Goal: Task Accomplishment & Management: Manage account settings

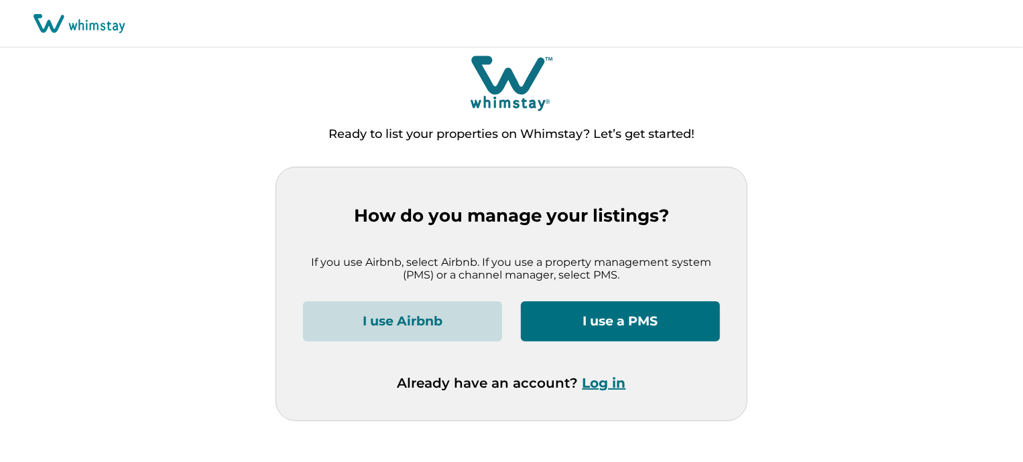
click at [606, 391] on div "Already have an account? Log in" at bounding box center [511, 398] width 417 height 46
click at [606, 378] on button "Log in" at bounding box center [604, 383] width 44 height 16
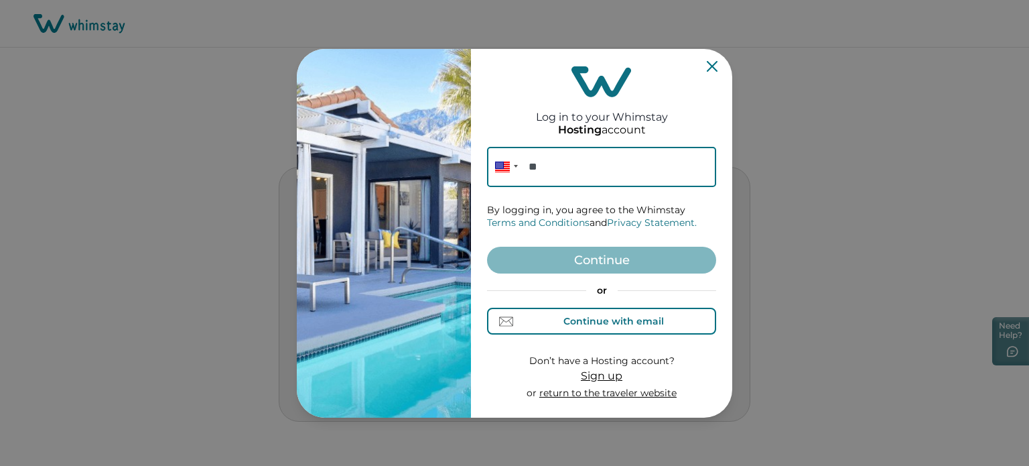
click at [607, 330] on button "Continue with email" at bounding box center [601, 321] width 229 height 27
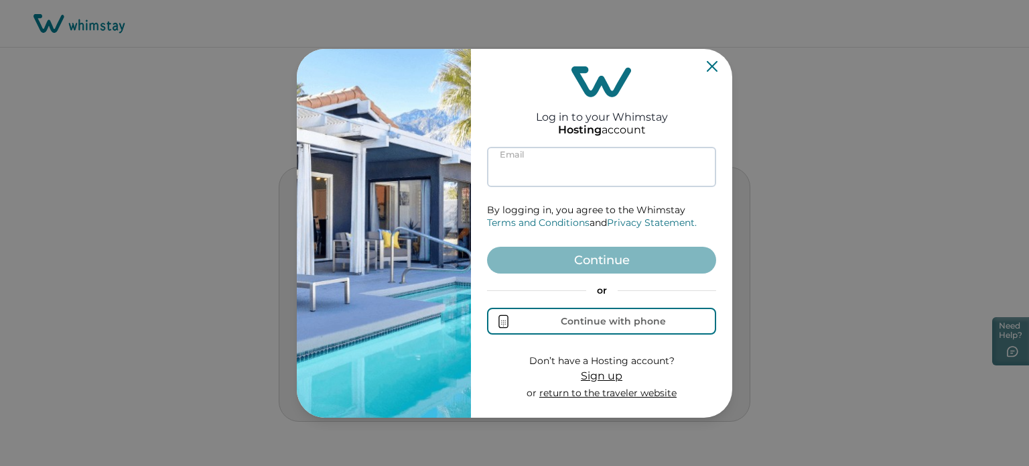
click at [588, 160] on input at bounding box center [601, 167] width 229 height 40
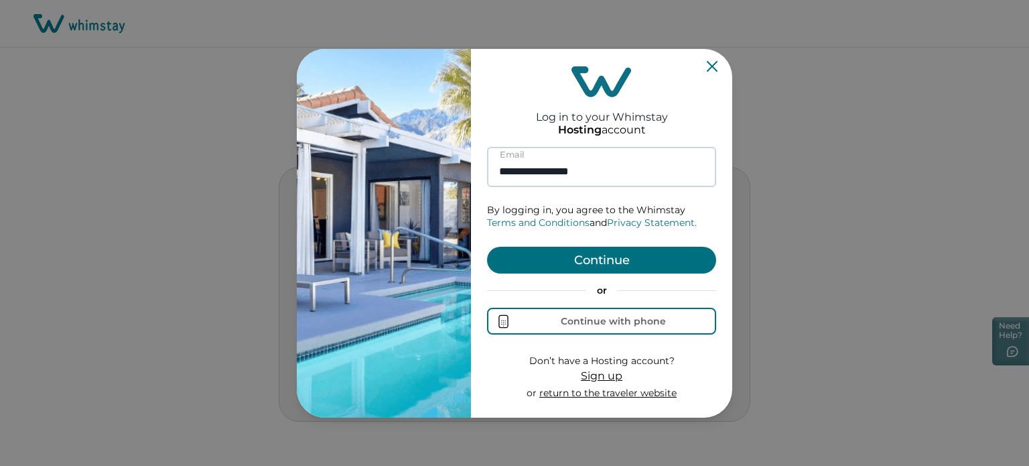
type input "**********"
click at [487, 247] on button "Continue" at bounding box center [601, 260] width 229 height 27
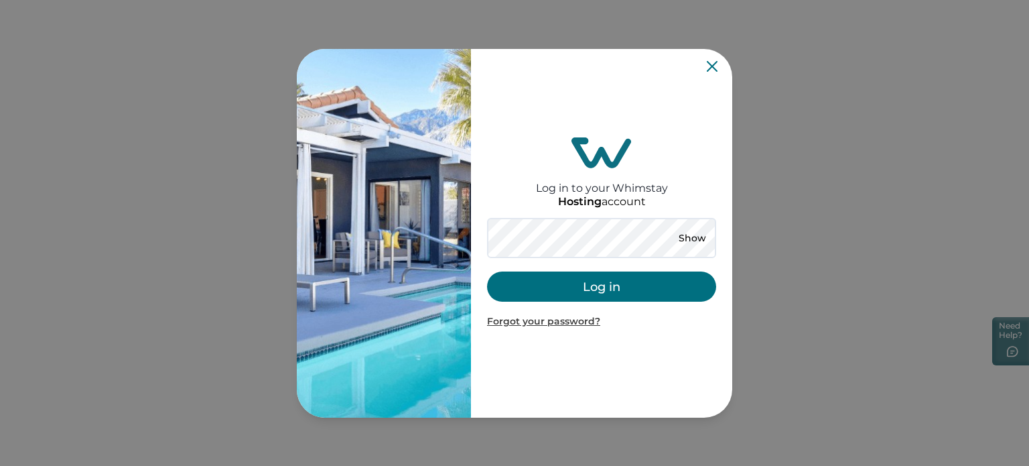
click at [693, 227] on div "Show" at bounding box center [692, 238] width 48 height 27
click at [697, 237] on button "Show" at bounding box center [692, 238] width 48 height 19
click at [602, 295] on button "Log in" at bounding box center [601, 286] width 229 height 30
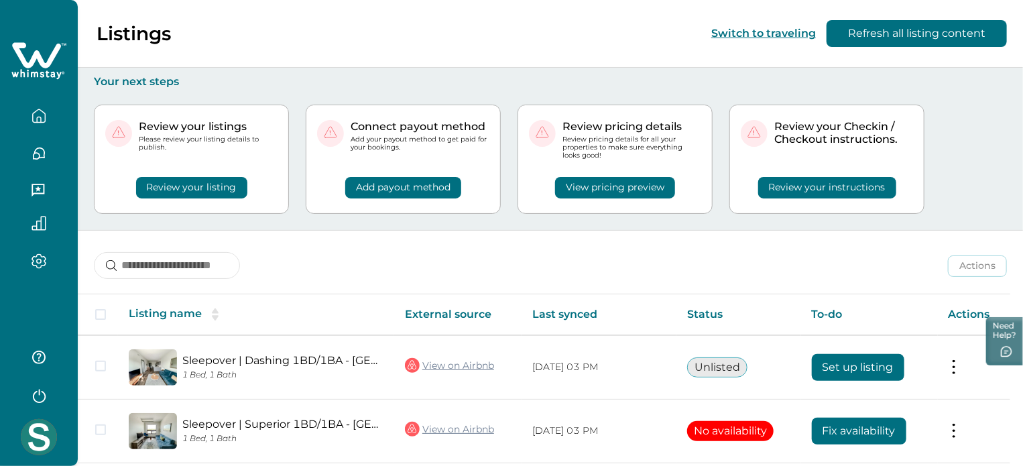
scroll to position [201, 0]
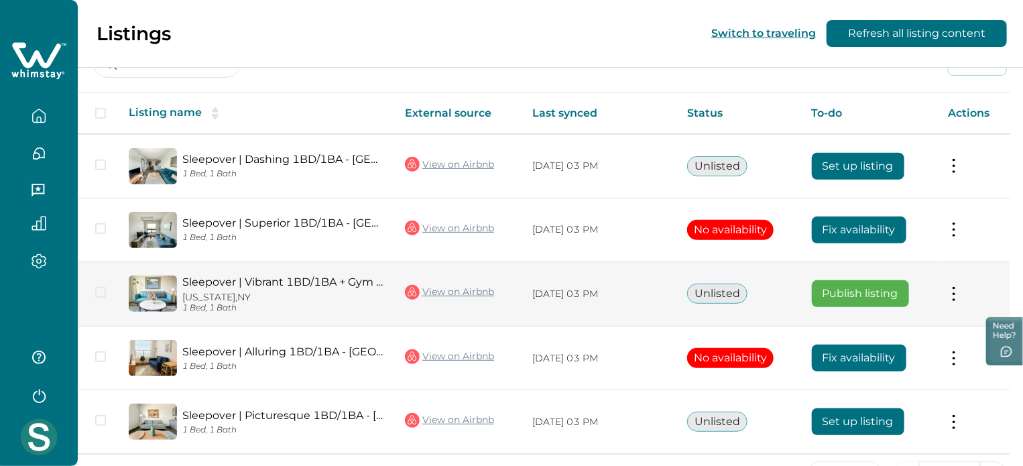
click at [958, 296] on button at bounding box center [953, 294] width 11 height 14
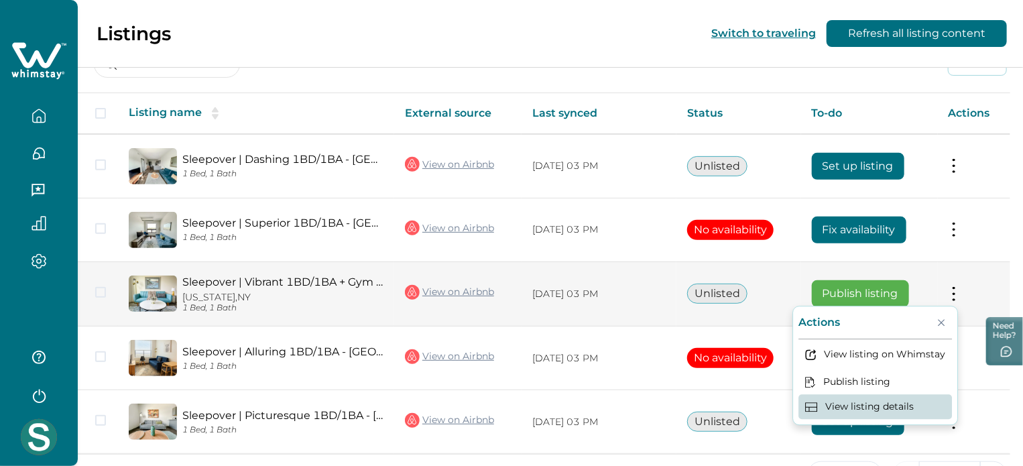
click at [917, 405] on button "View listing details" at bounding box center [874, 406] width 153 height 25
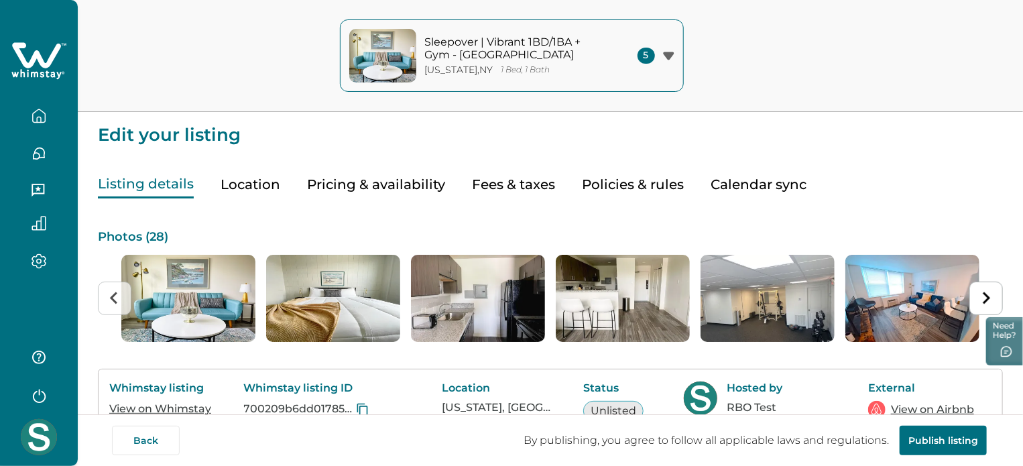
click at [319, 182] on button "Pricing & availability" at bounding box center [376, 184] width 138 height 27
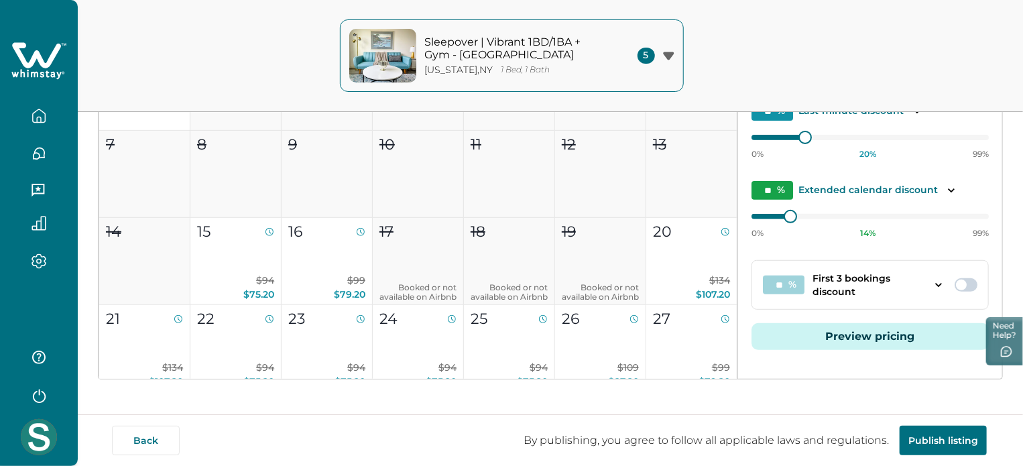
scroll to position [271, 0]
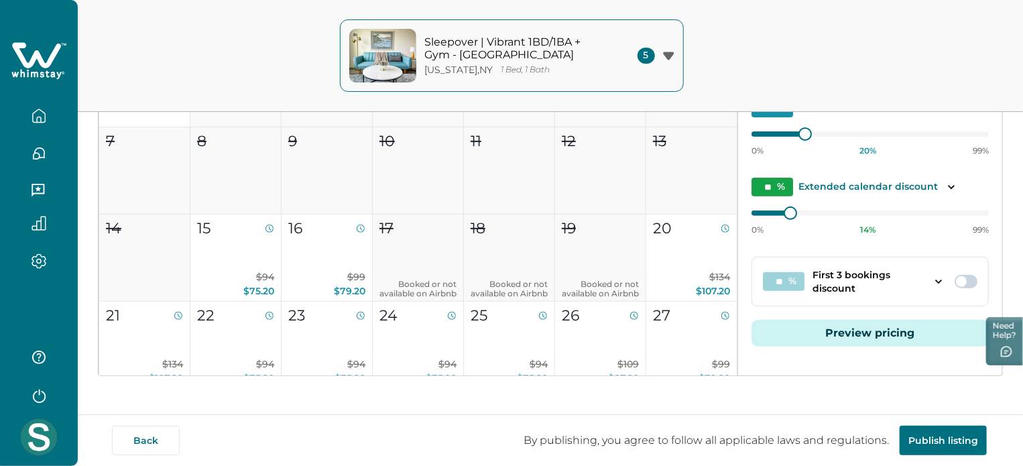
click at [901, 334] on button "Preview pricing" at bounding box center [869, 333] width 237 height 27
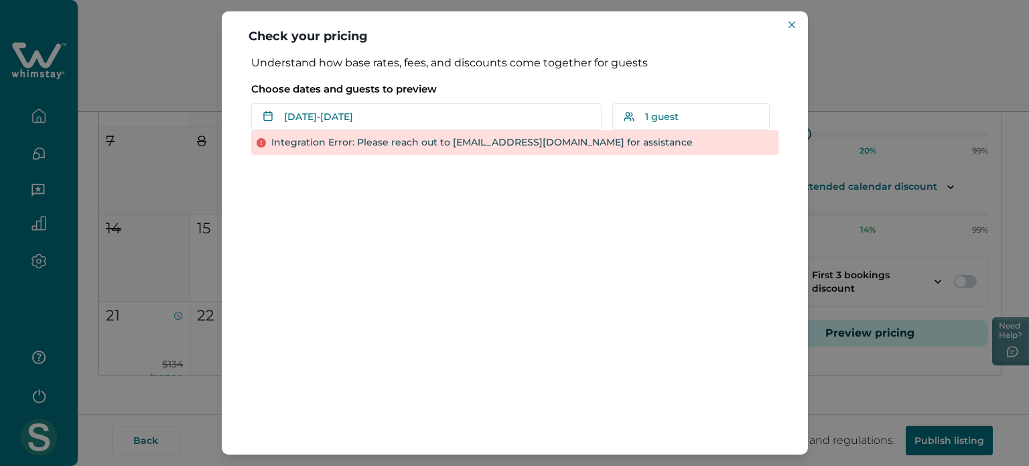
click at [376, 100] on div "Choose dates and guests to preview Sep 13 - Sep 14 Su Mo Tu We Th Fr Sa Su Mo T…" at bounding box center [514, 103] width 527 height 56
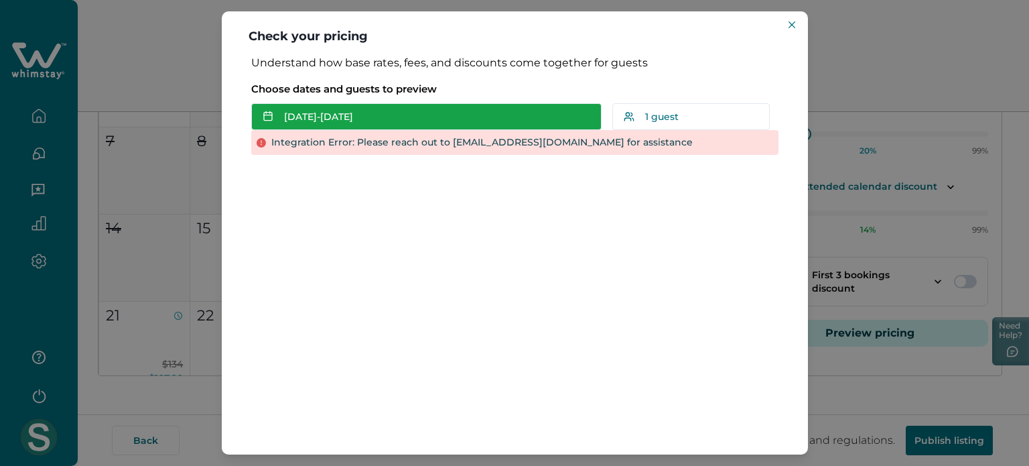
click at [383, 125] on button "Sep 13 - Sep 14" at bounding box center [426, 116] width 350 height 27
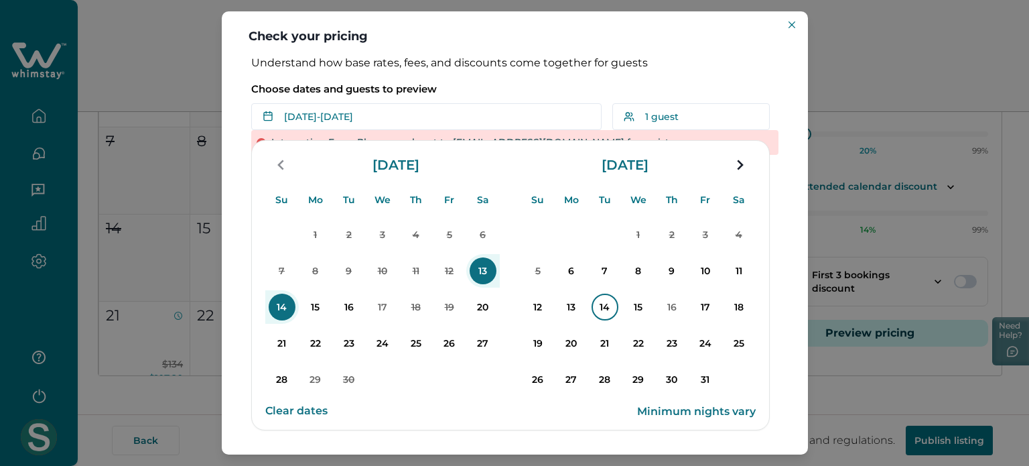
click at [600, 318] on p "14" at bounding box center [605, 307] width 27 height 27
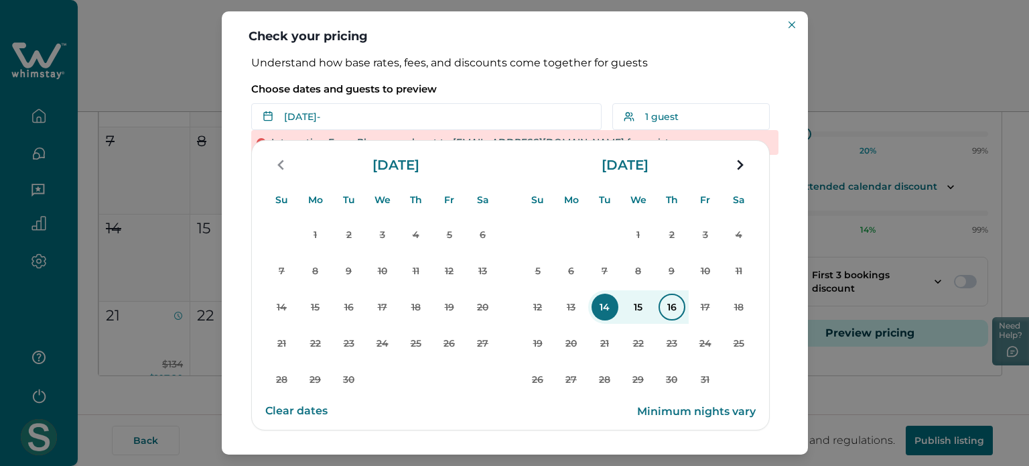
click at [673, 313] on p "16" at bounding box center [672, 307] width 27 height 27
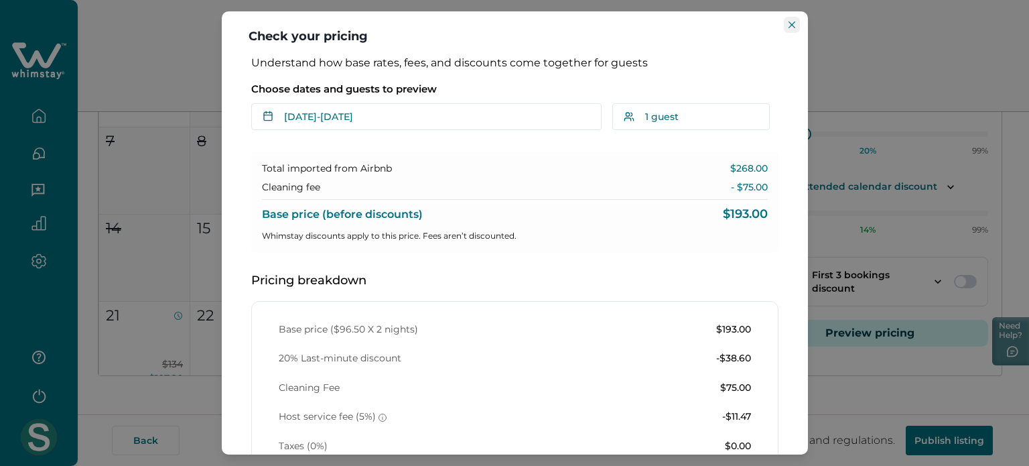
click at [799, 29] on button "Close" at bounding box center [792, 25] width 16 height 16
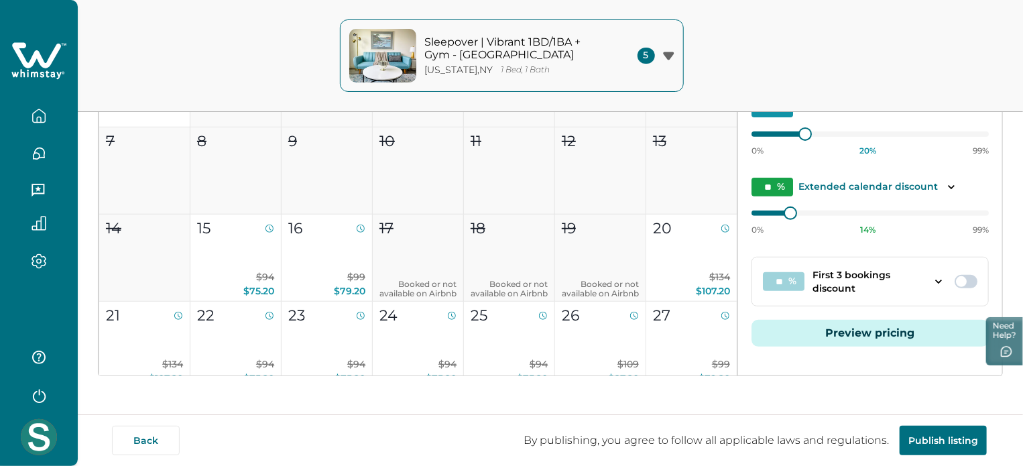
click at [37, 118] on icon "button" at bounding box center [39, 119] width 4 height 5
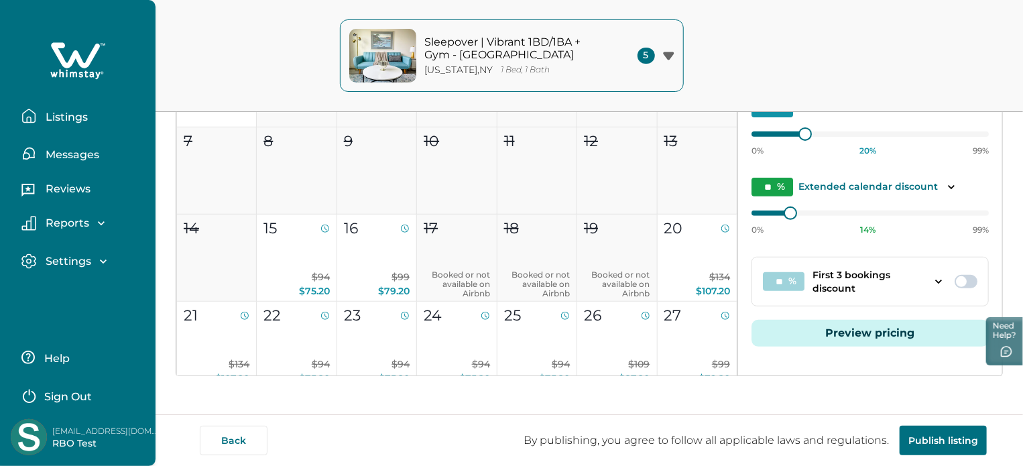
click at [37, 118] on button "Listings" at bounding box center [82, 116] width 123 height 27
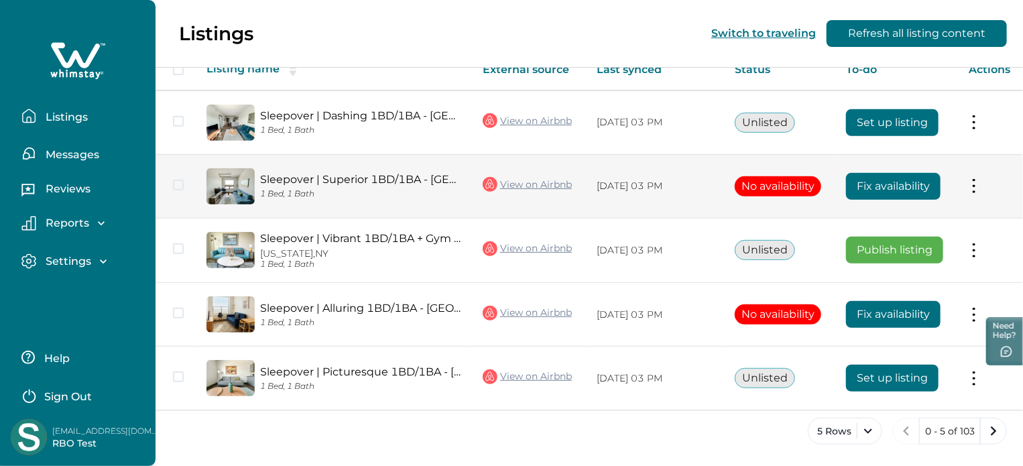
scroll to position [243, 0]
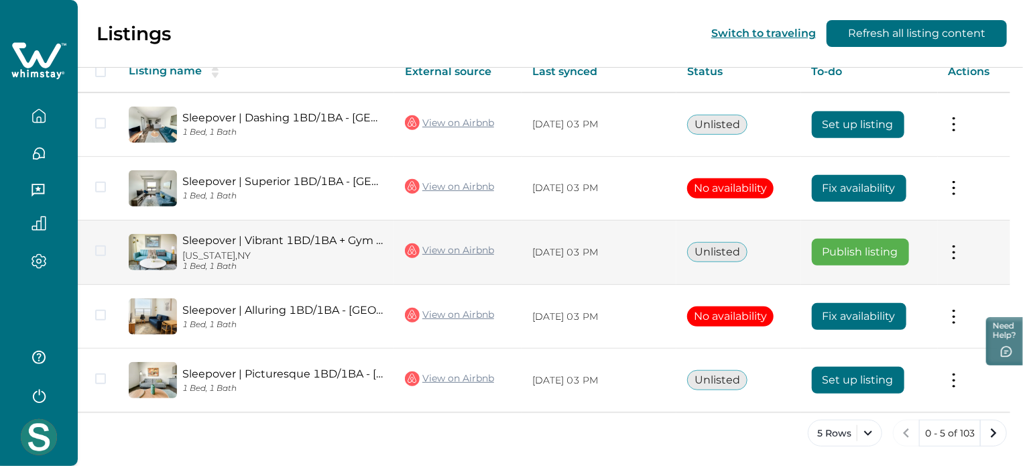
click at [959, 253] on button at bounding box center [953, 252] width 11 height 14
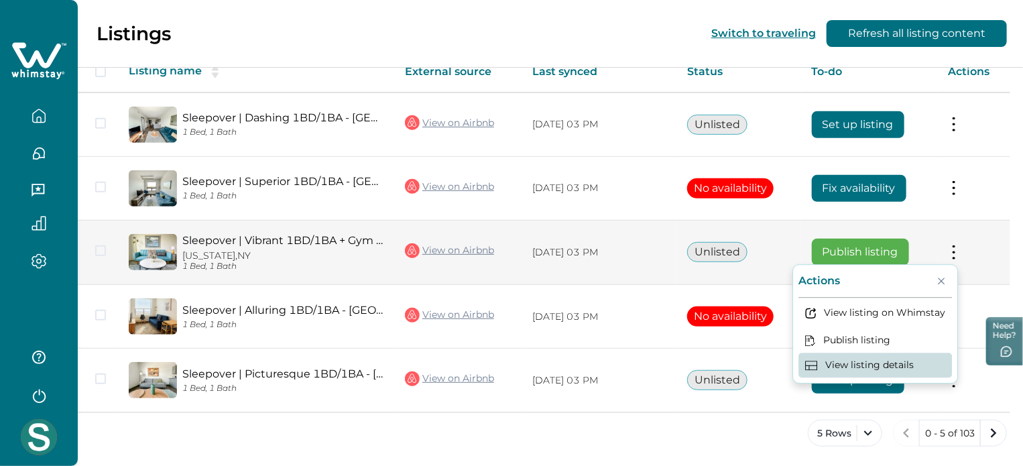
click at [884, 364] on button "View listing details" at bounding box center [874, 365] width 153 height 25
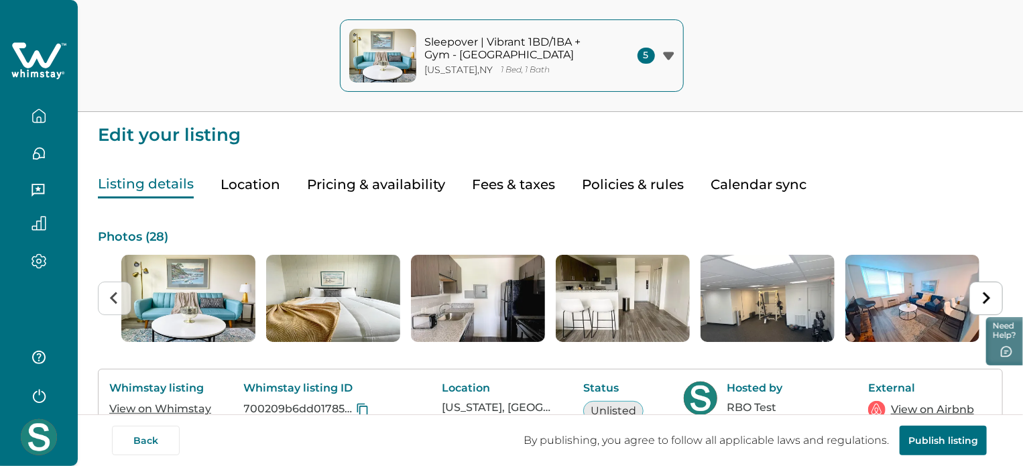
click at [515, 184] on button "Fees & taxes" at bounding box center [513, 184] width 83 height 27
type input "*"
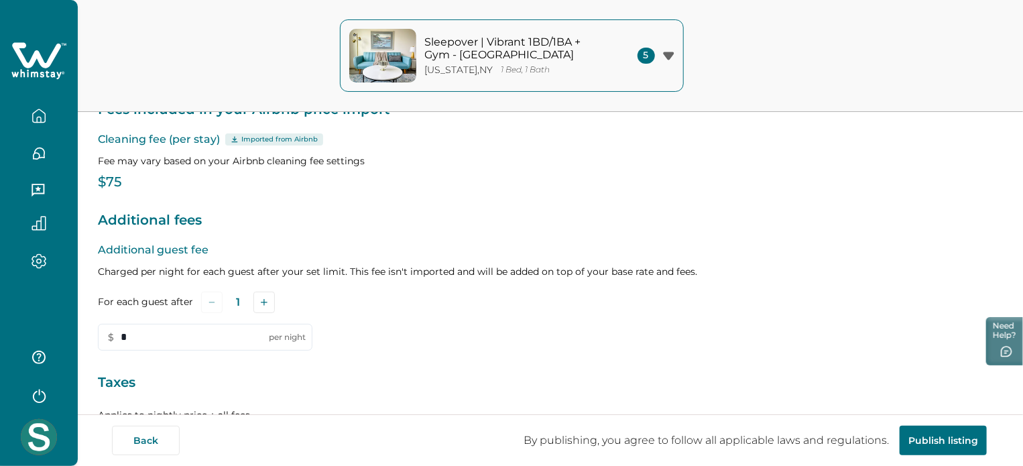
scroll to position [283, 0]
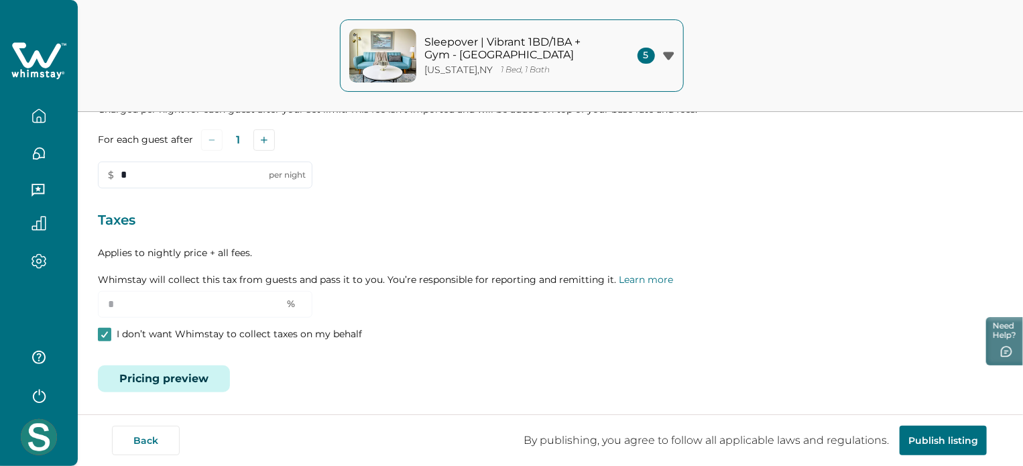
click at [198, 380] on button "Pricing preview" at bounding box center [164, 378] width 132 height 27
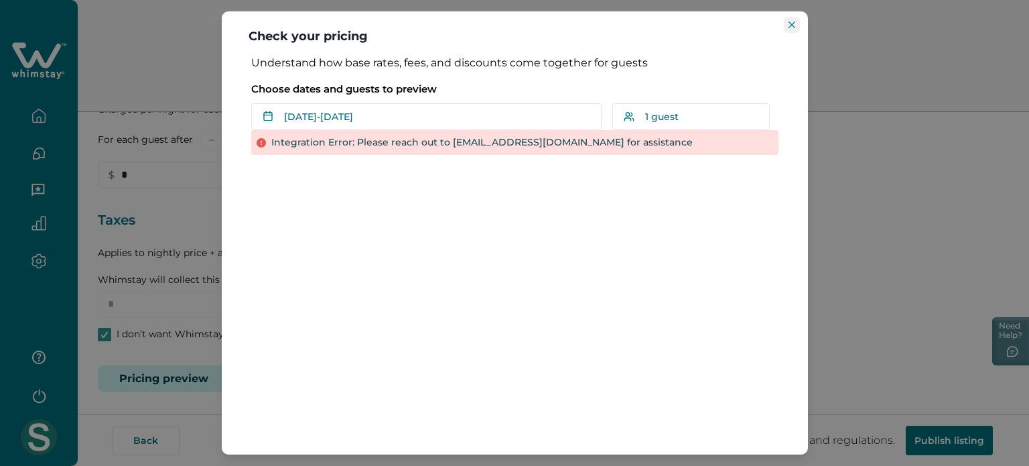
click at [789, 25] on icon "Close" at bounding box center [792, 24] width 7 height 7
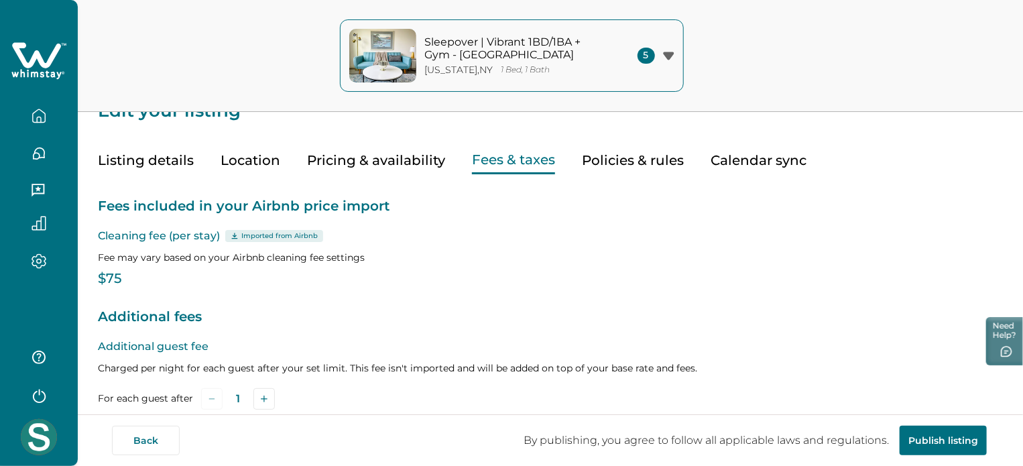
scroll to position [15, 0]
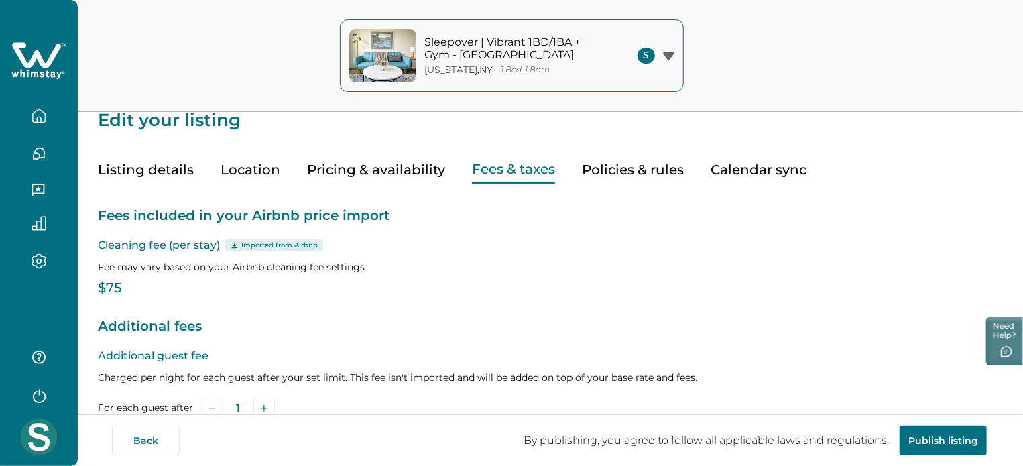
click at [363, 174] on button "Pricing & availability" at bounding box center [376, 169] width 138 height 27
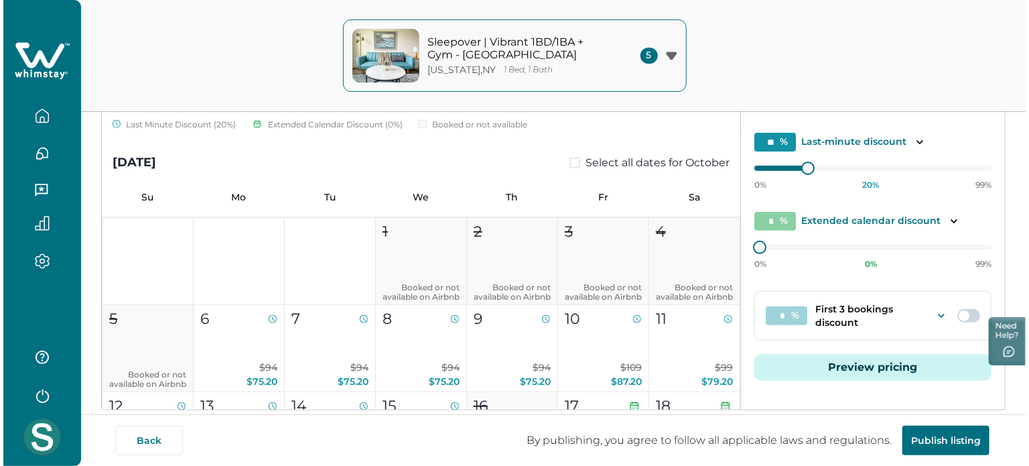
scroll to position [271, 0]
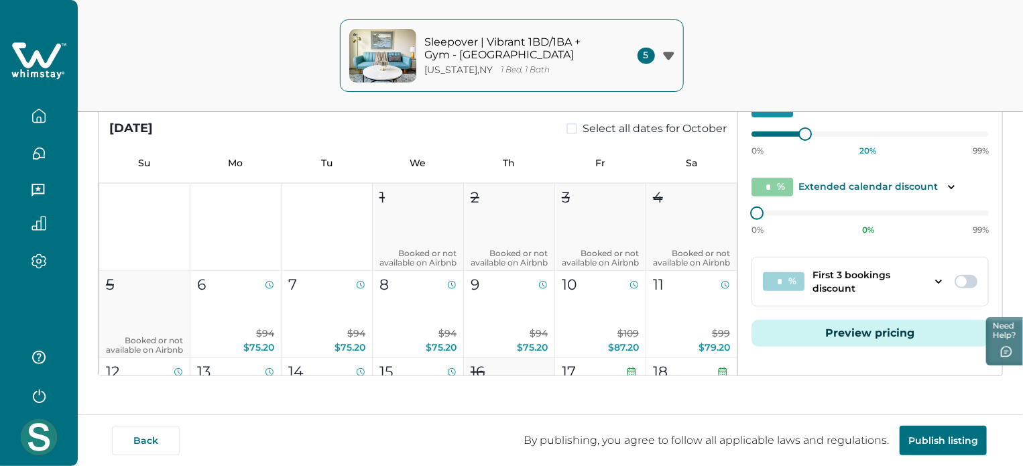
click at [869, 336] on button "Preview pricing" at bounding box center [869, 333] width 237 height 27
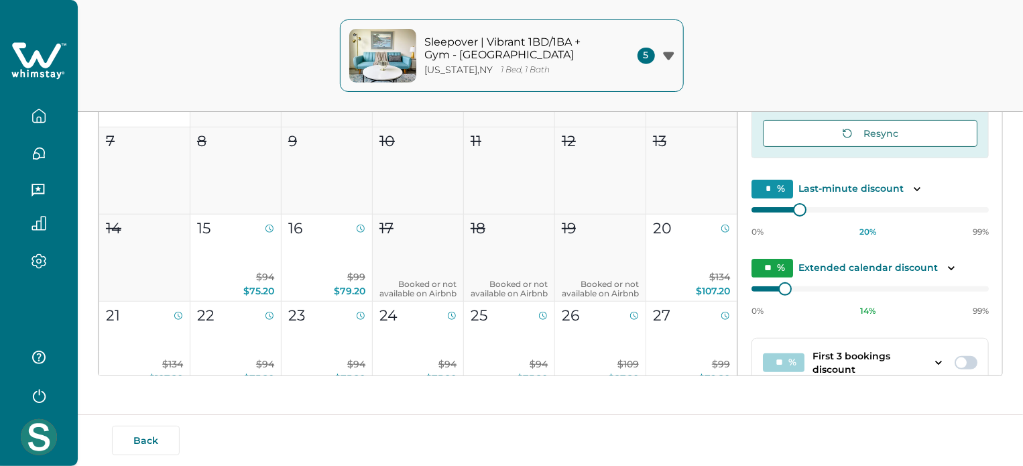
type input "**"
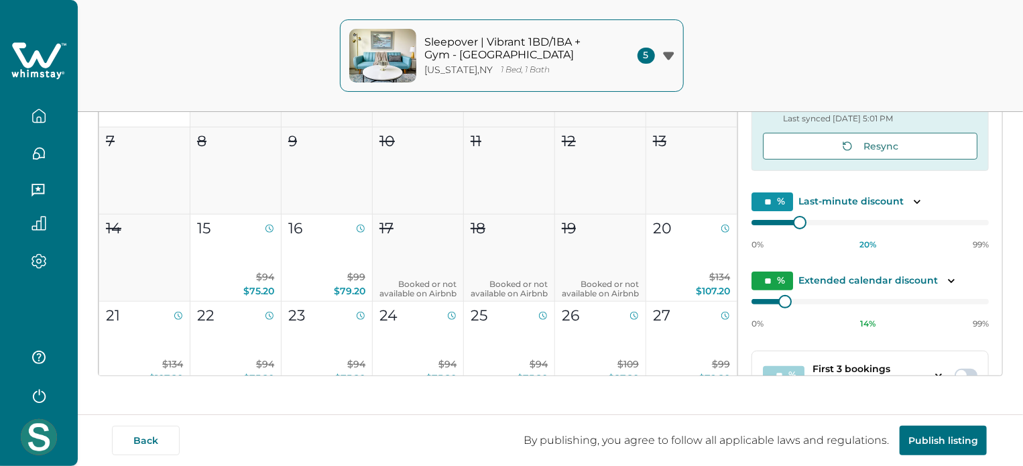
type input "**"
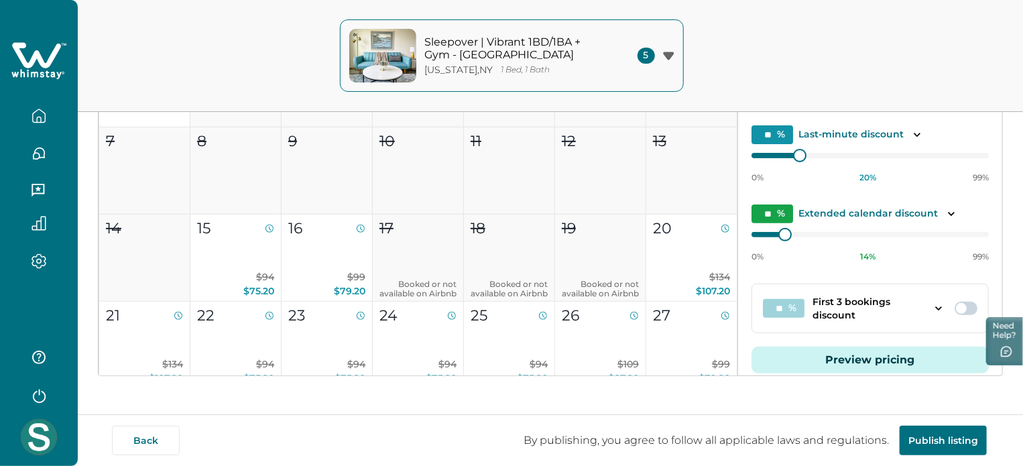
scroll to position [94, 0]
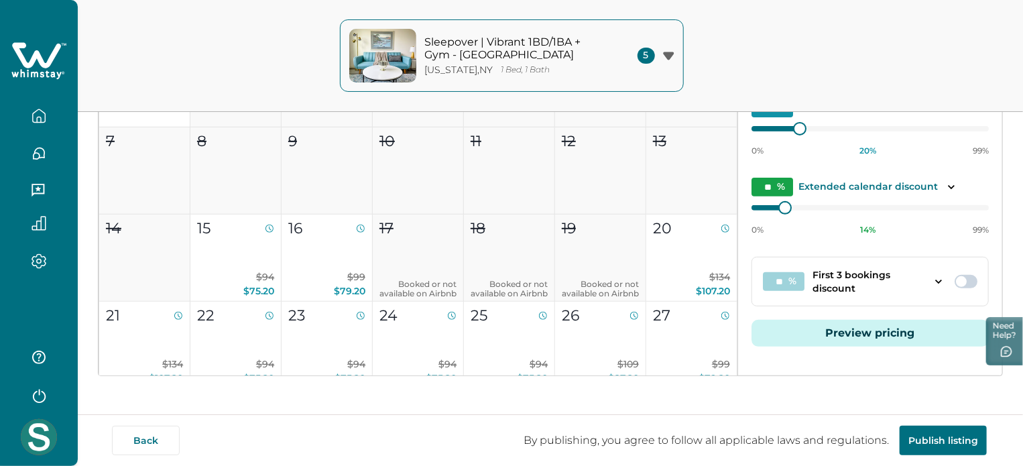
click at [867, 332] on button "Preview pricing" at bounding box center [869, 333] width 237 height 27
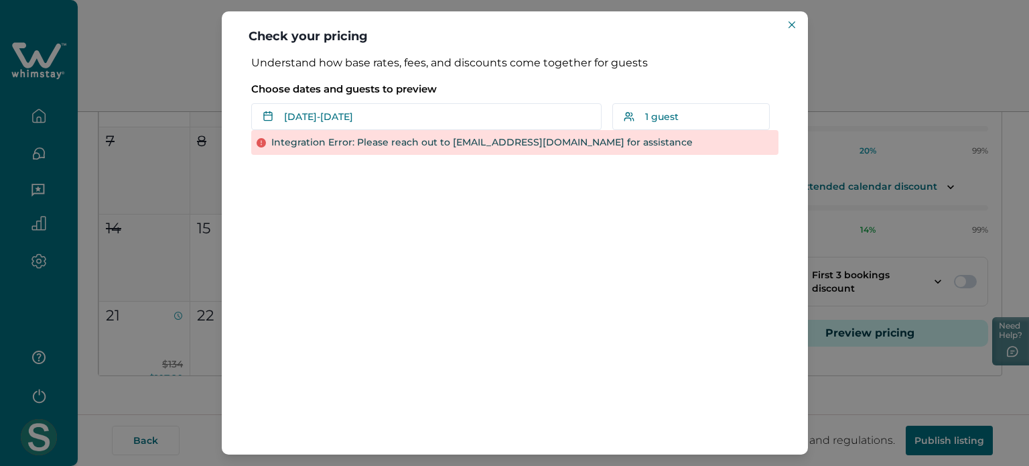
click at [183, 255] on div "Check your pricing Understand how base rates, fees, and discounts come together…" at bounding box center [514, 233] width 1029 height 466
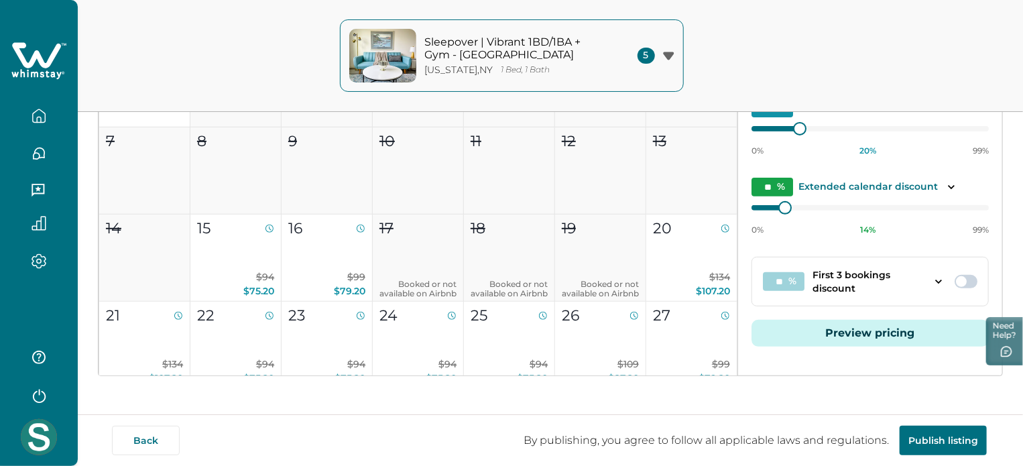
click at [31, 123] on button "button" at bounding box center [39, 116] width 56 height 27
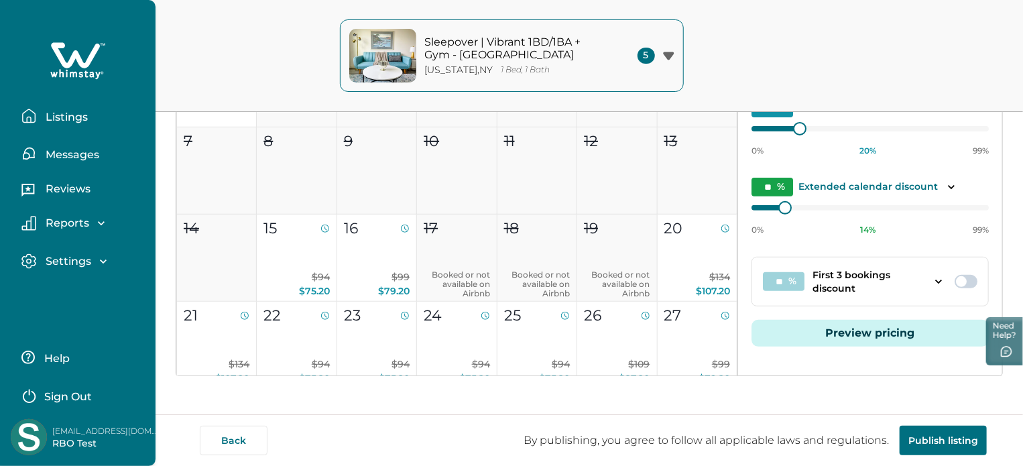
click at [86, 119] on p "Listings" at bounding box center [65, 117] width 46 height 13
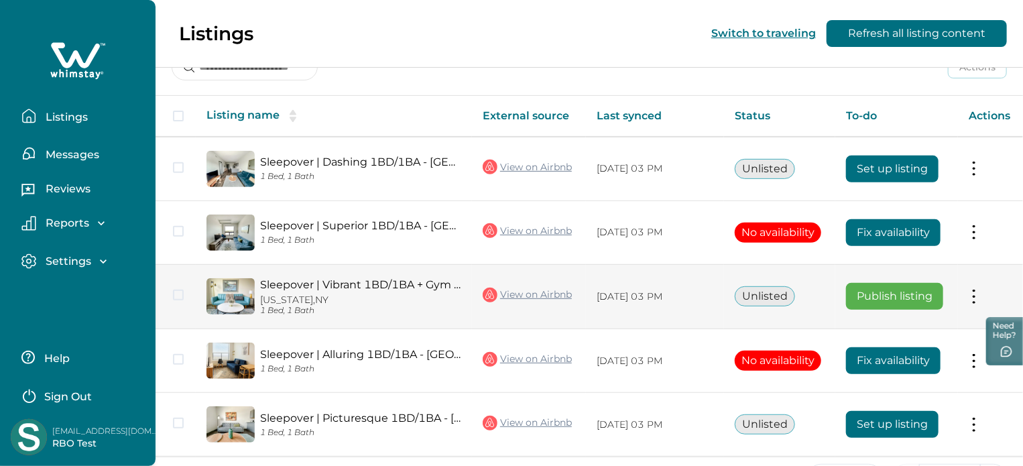
scroll to position [201, 0]
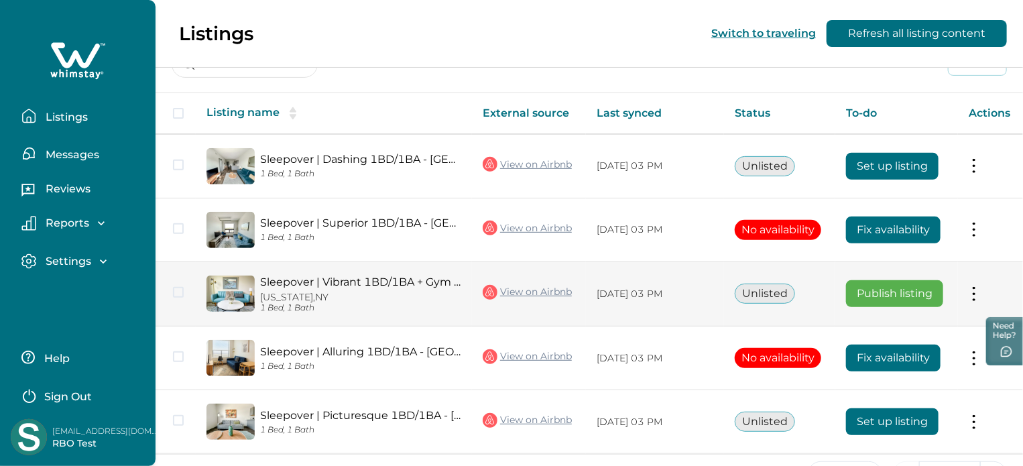
click at [970, 297] on button at bounding box center [973, 294] width 11 height 14
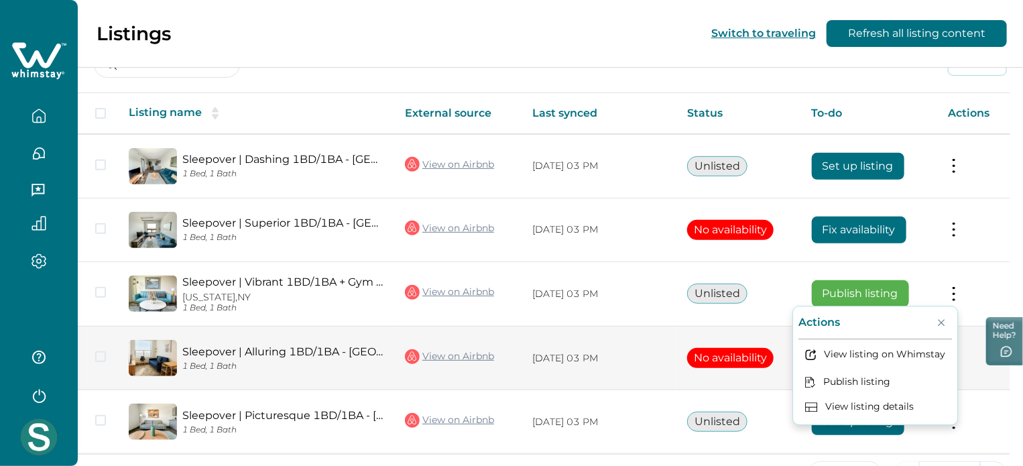
click at [884, 405] on button "View listing details" at bounding box center [874, 406] width 153 height 25
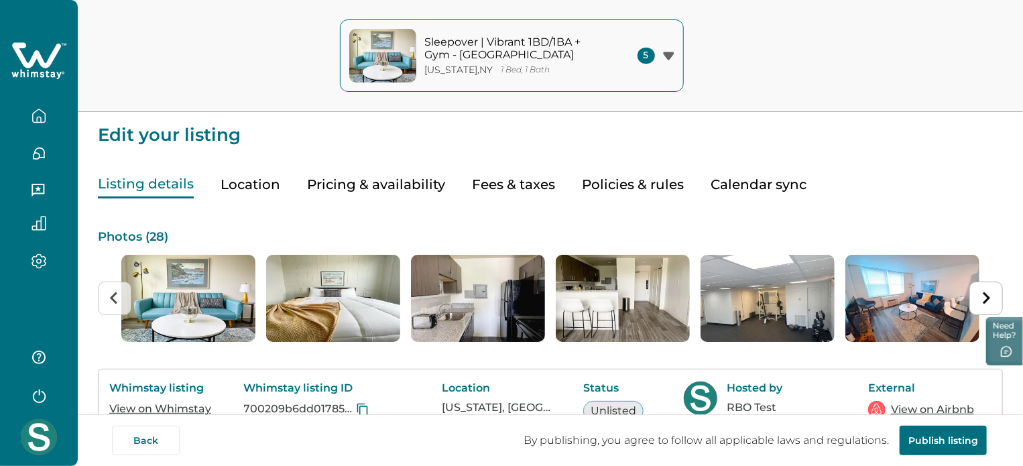
click at [378, 179] on button "Pricing & availability" at bounding box center [376, 184] width 138 height 27
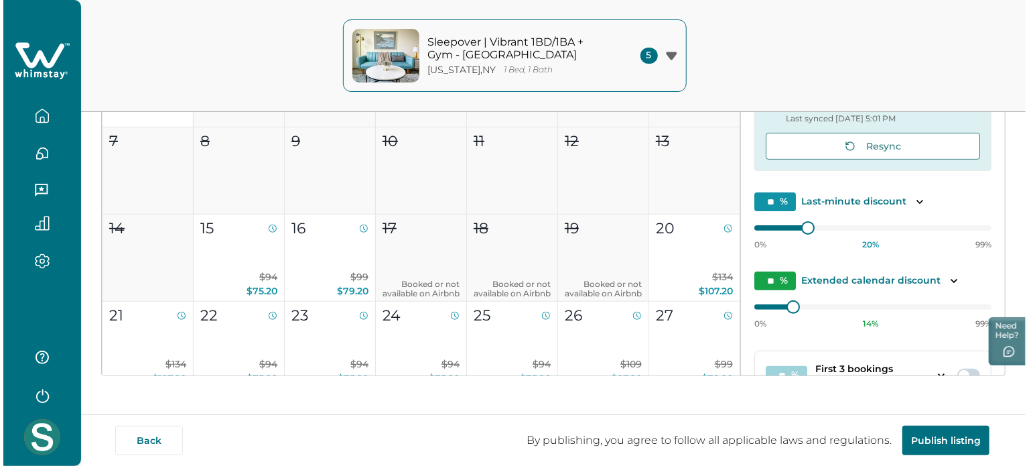
scroll to position [94, 0]
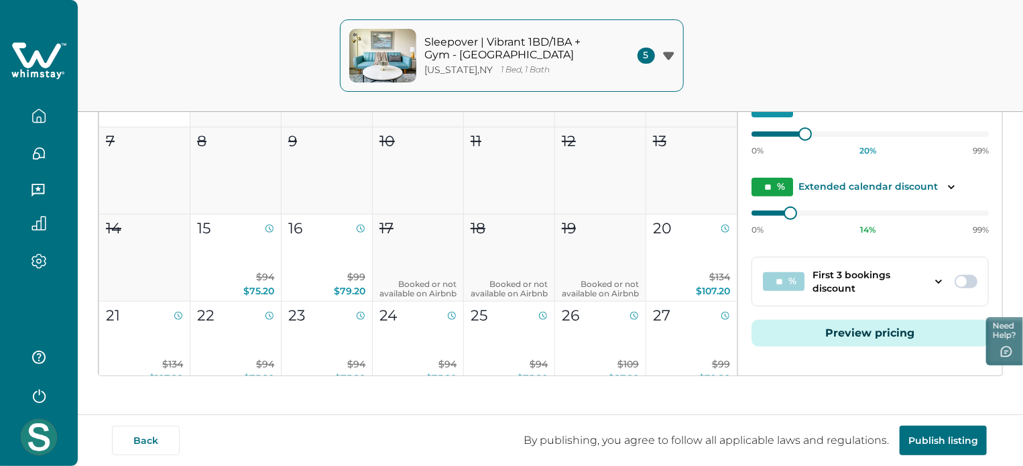
click at [874, 332] on button "Preview pricing" at bounding box center [869, 333] width 237 height 27
